Goal: Navigation & Orientation: Find specific page/section

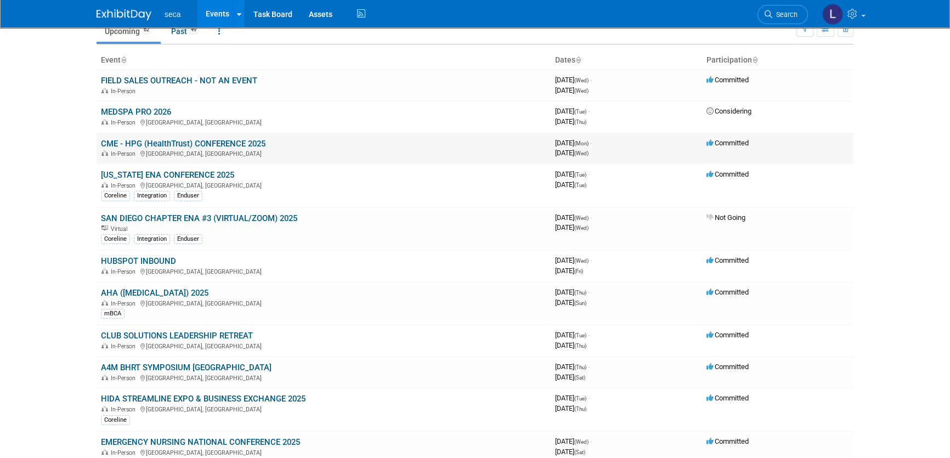
click at [237, 144] on link "CME - HPG (HealthTrust) CONFERENCE 2025" at bounding box center [183, 144] width 165 height 10
